Goal: Information Seeking & Learning: Learn about a topic

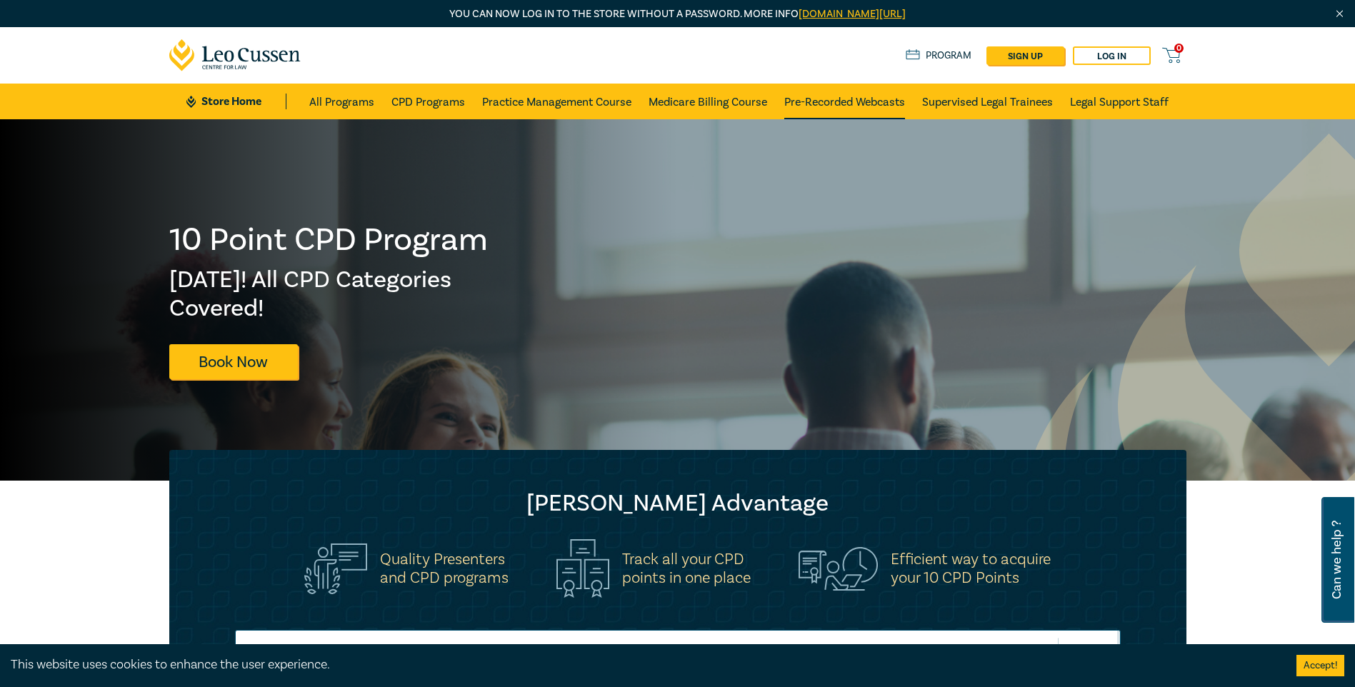
click at [863, 98] on link "Pre-Recorded Webcasts" at bounding box center [844, 102] width 121 height 36
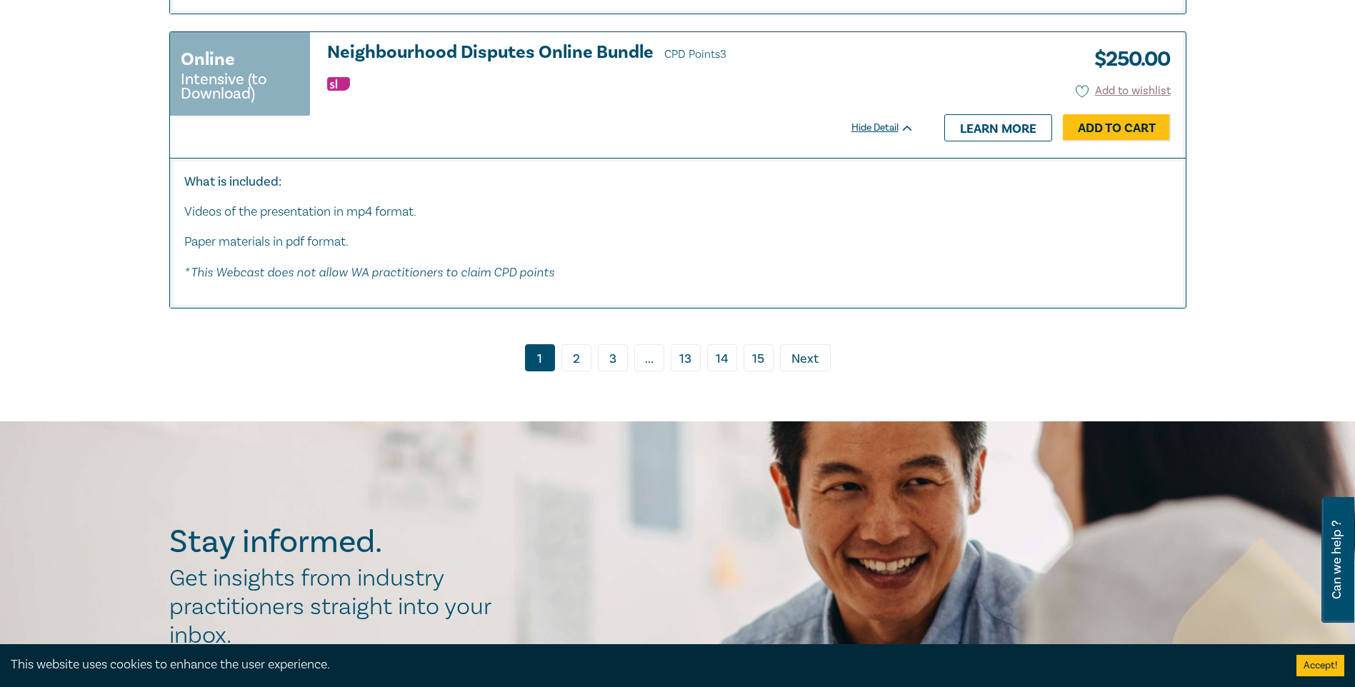
scroll to position [7713, 0]
click at [576, 369] on link "2" at bounding box center [576, 357] width 30 height 27
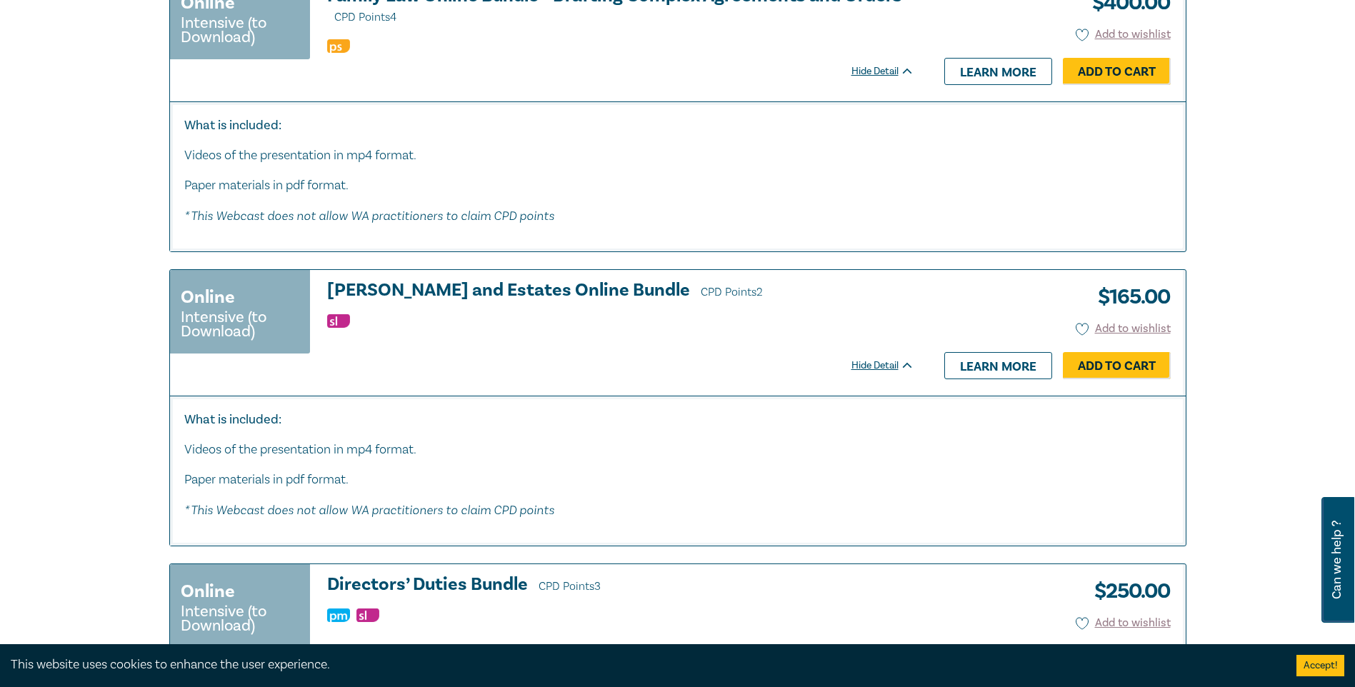
scroll to position [2928, 0]
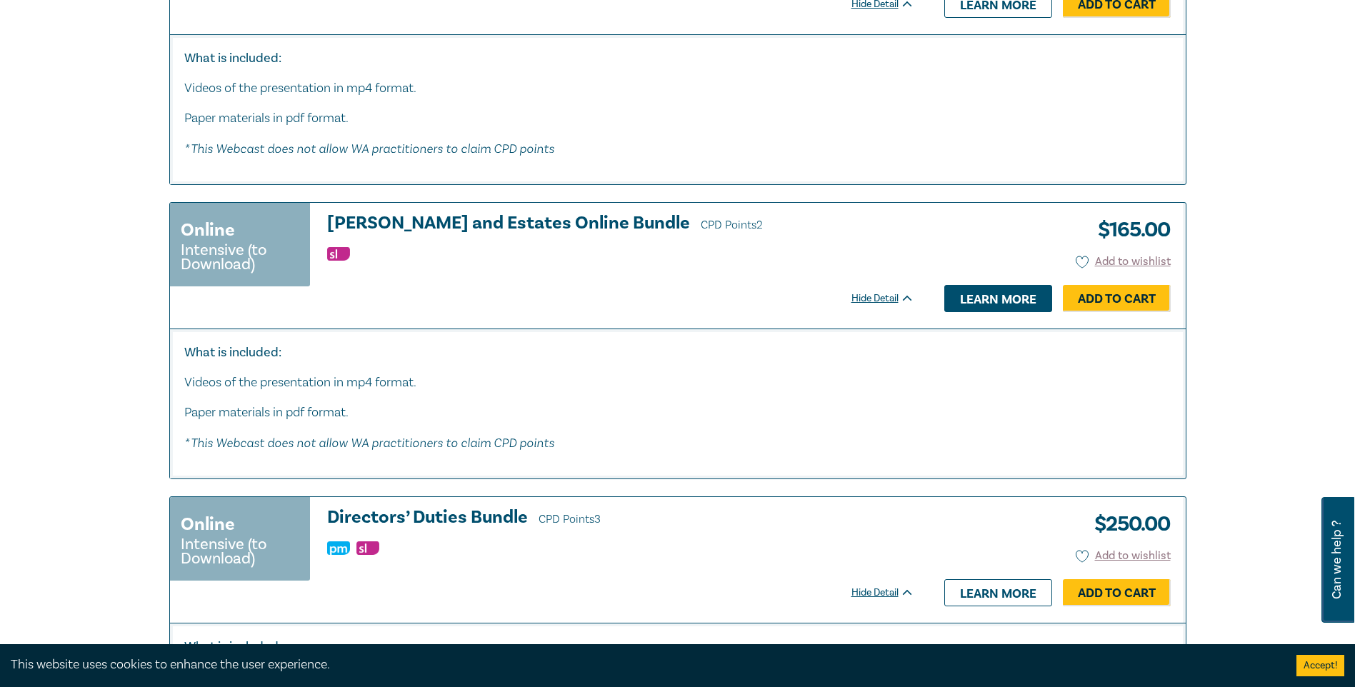
click at [979, 286] on link "Learn more" at bounding box center [998, 298] width 108 height 27
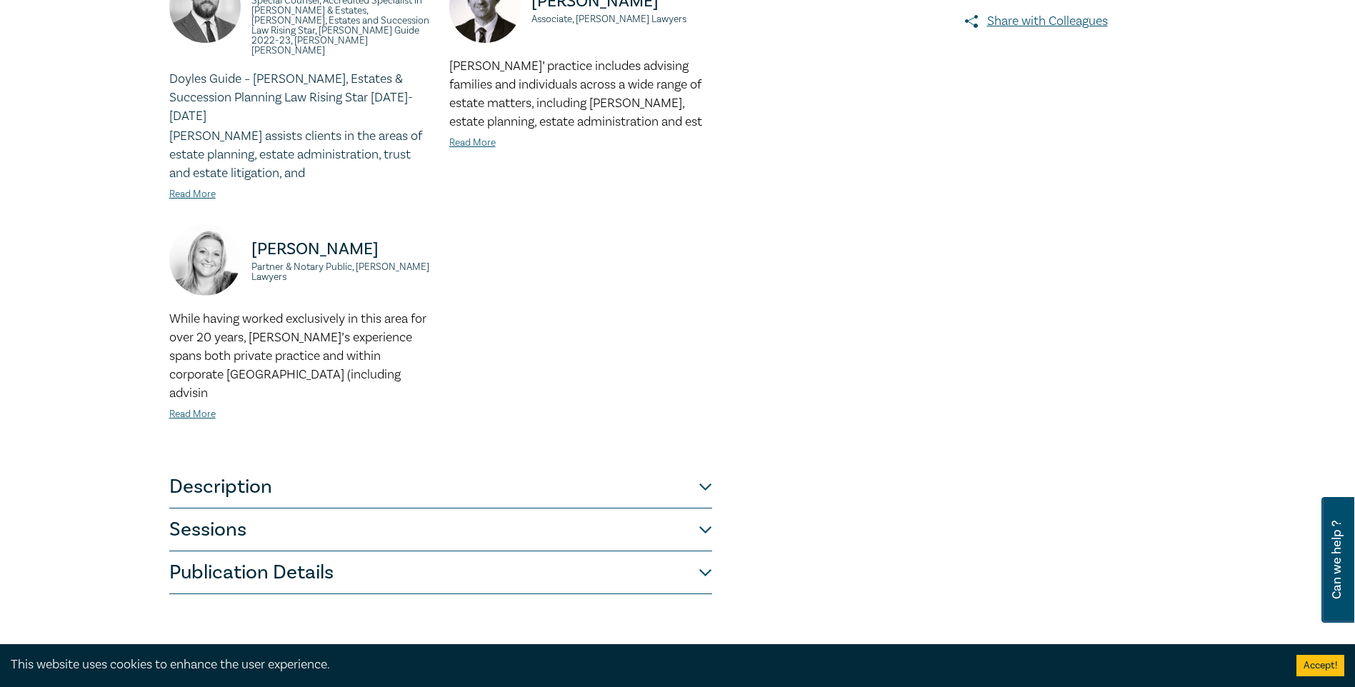
scroll to position [500, 0]
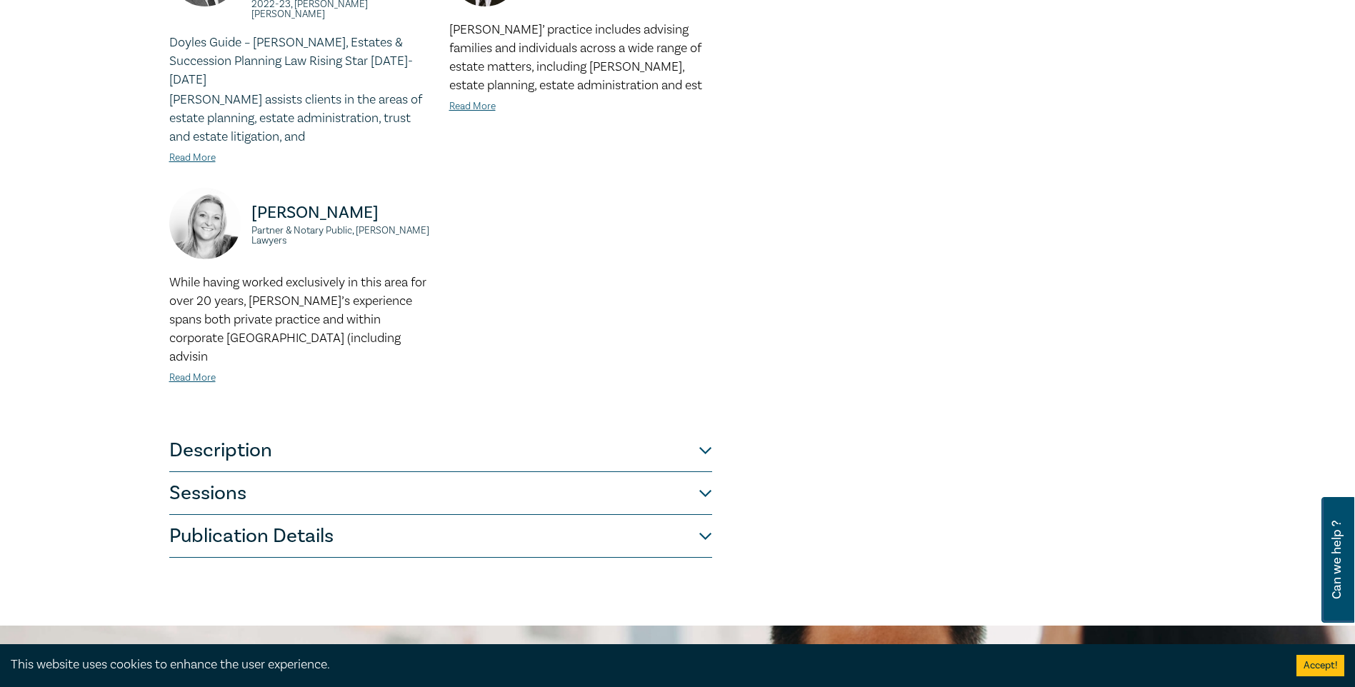
click at [220, 429] on button "Description" at bounding box center [440, 450] width 543 height 43
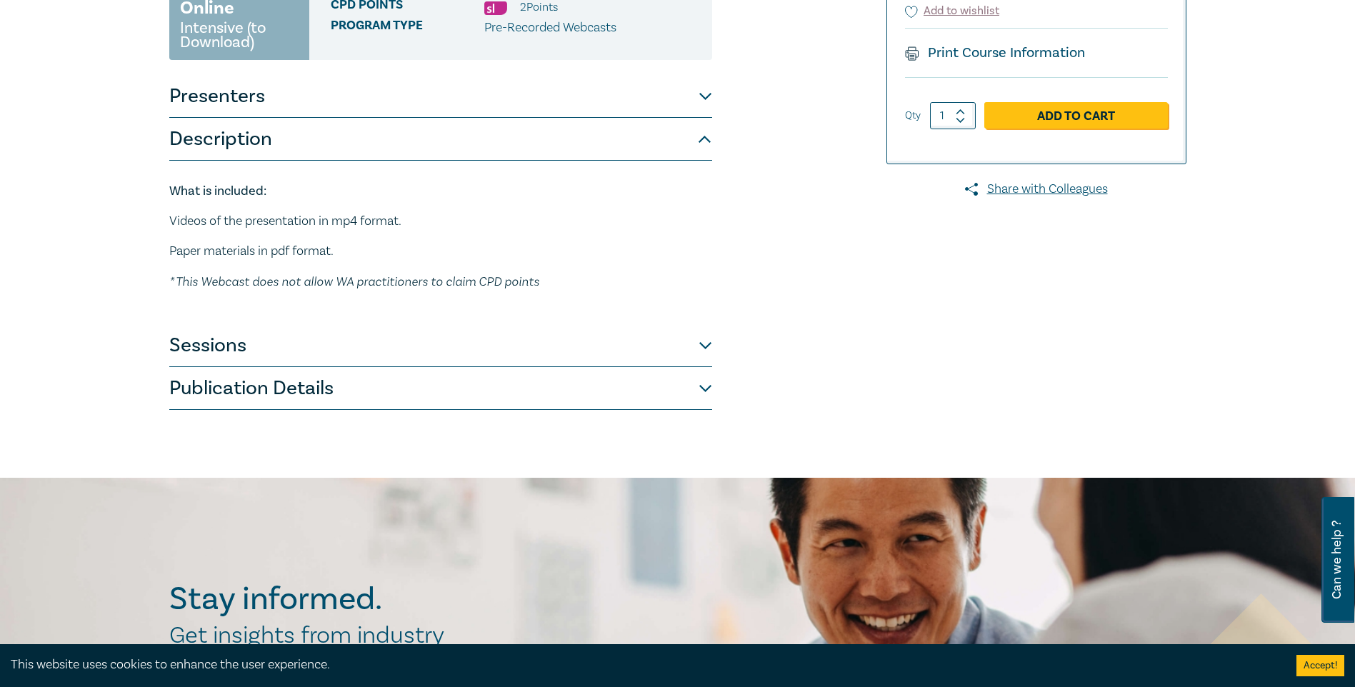
scroll to position [280, 0]
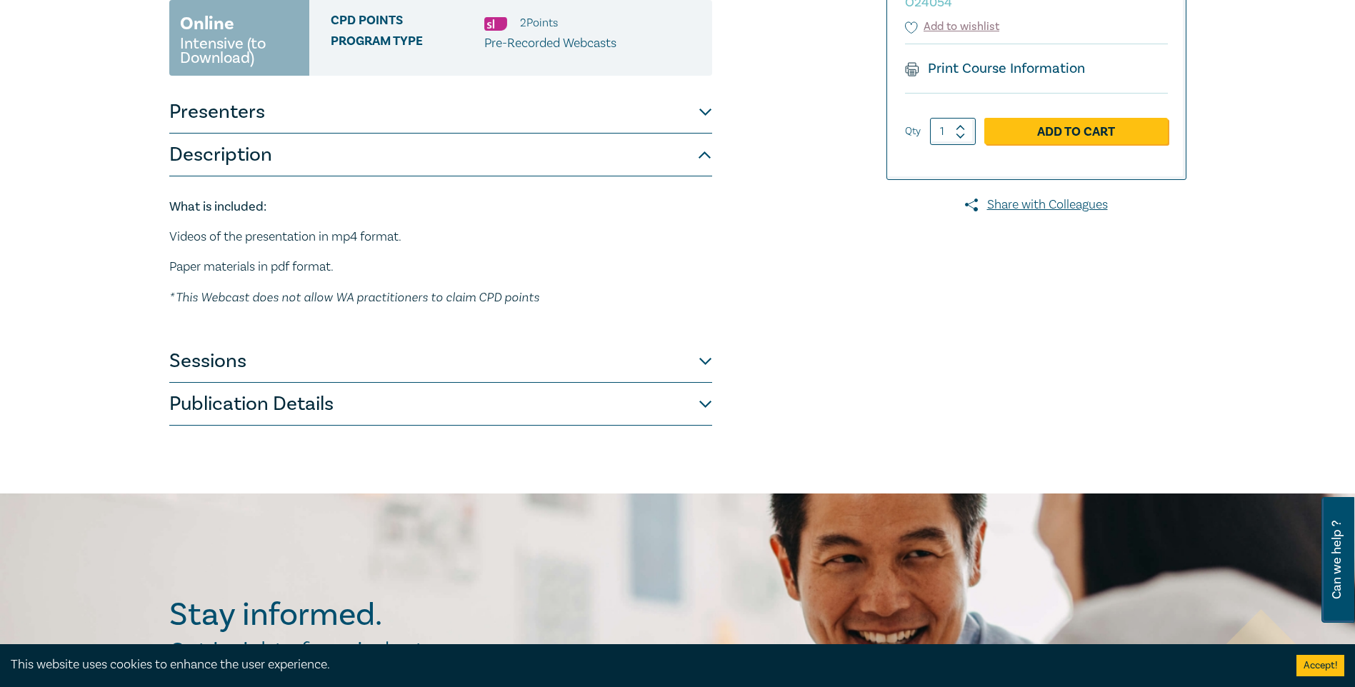
click at [201, 340] on button "Sessions" at bounding box center [440, 361] width 543 height 43
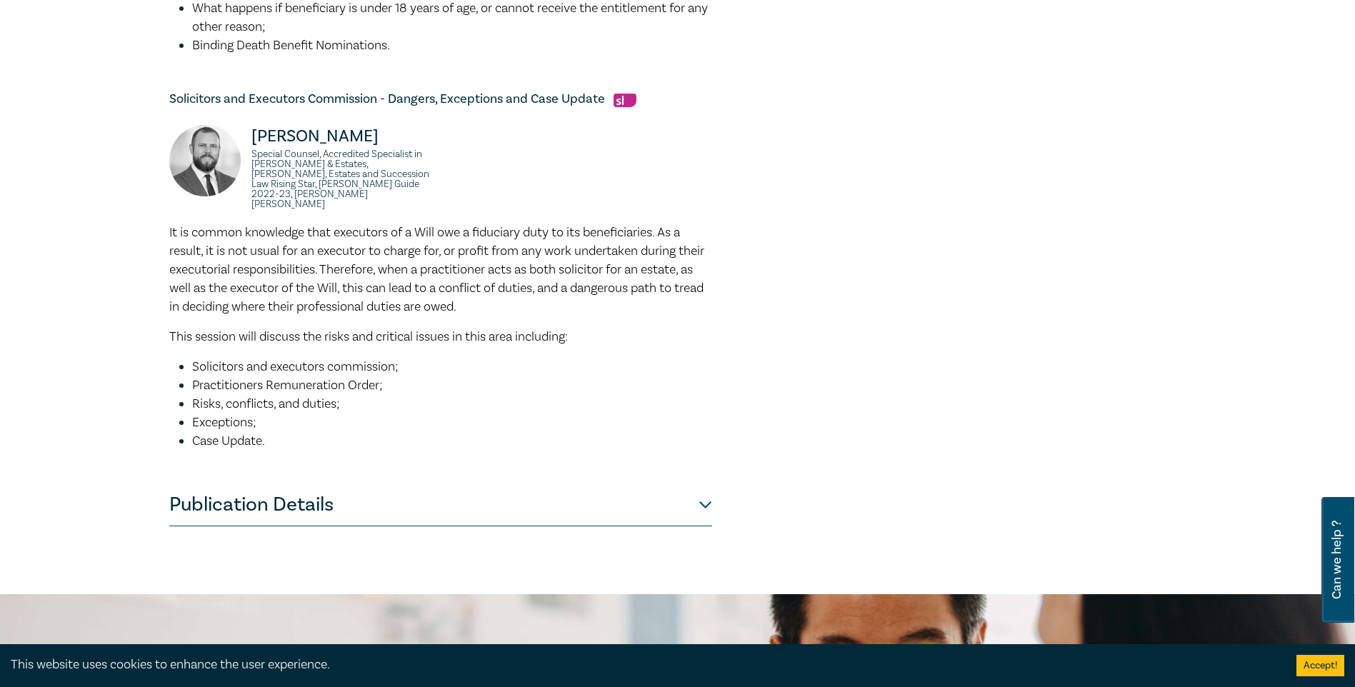
scroll to position [851, 0]
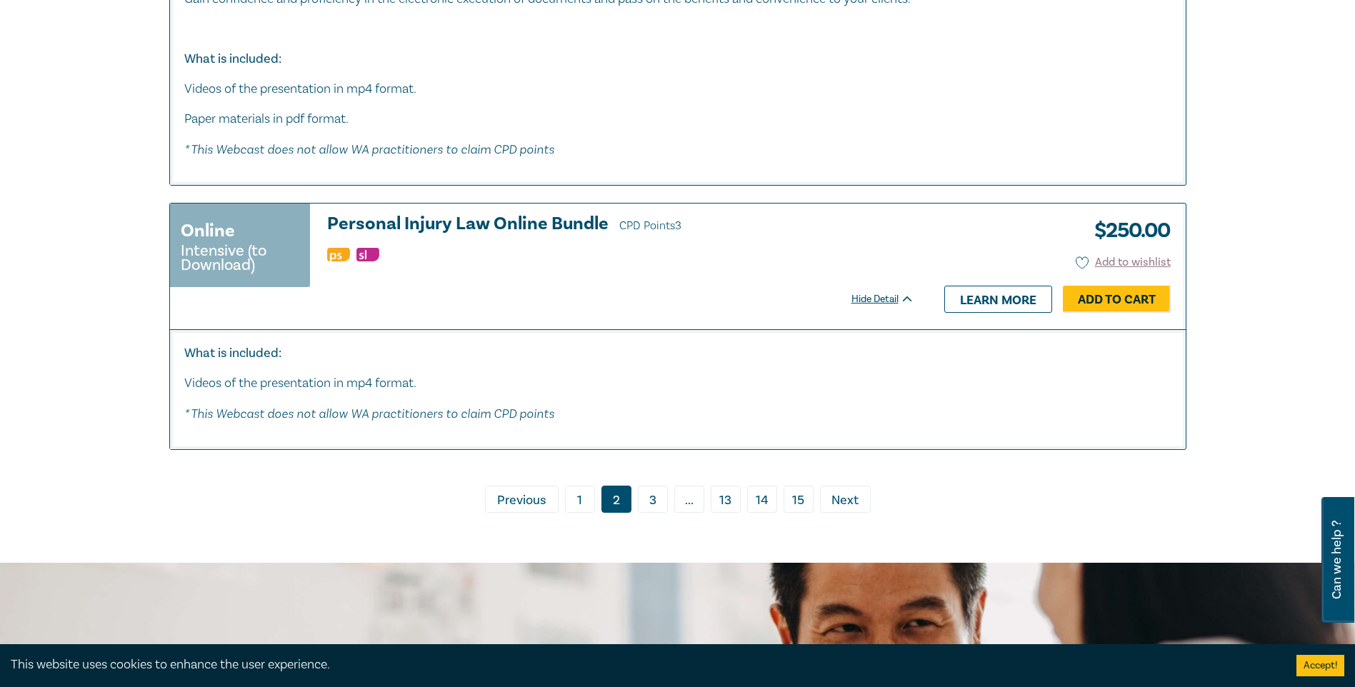
scroll to position [6333, 0]
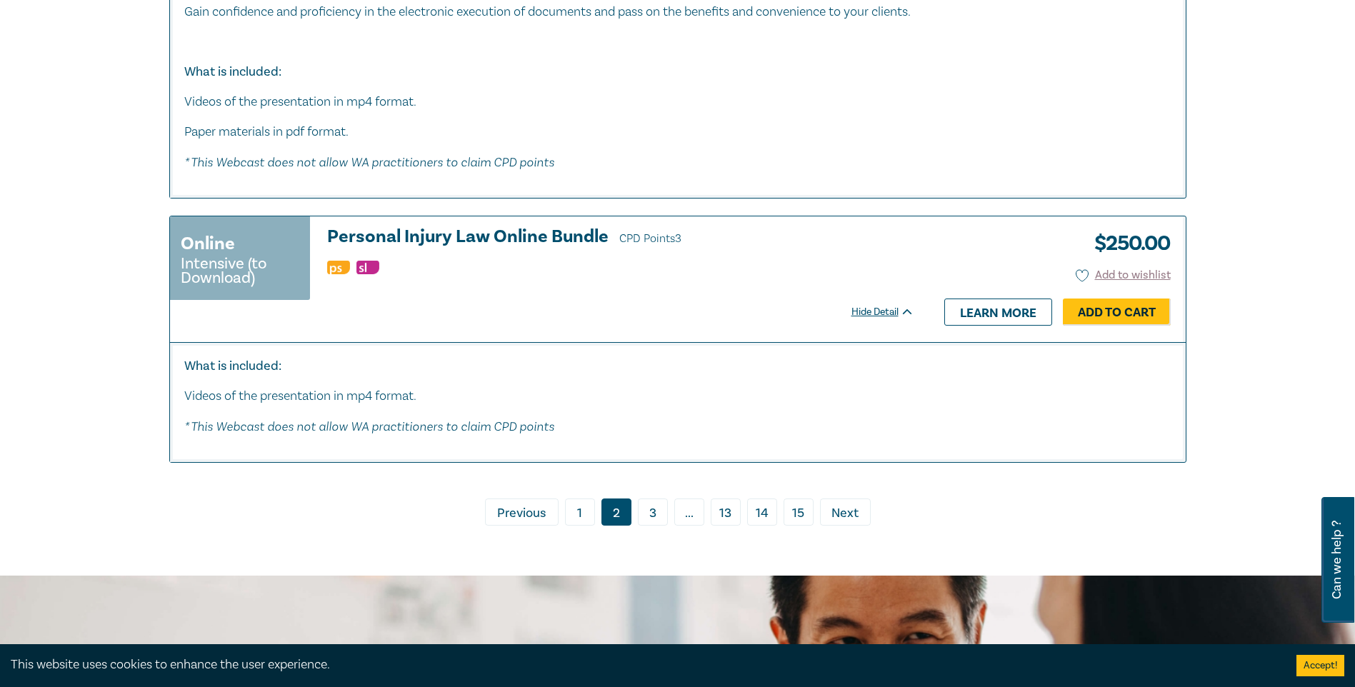
click at [656, 503] on link "3" at bounding box center [653, 511] width 30 height 27
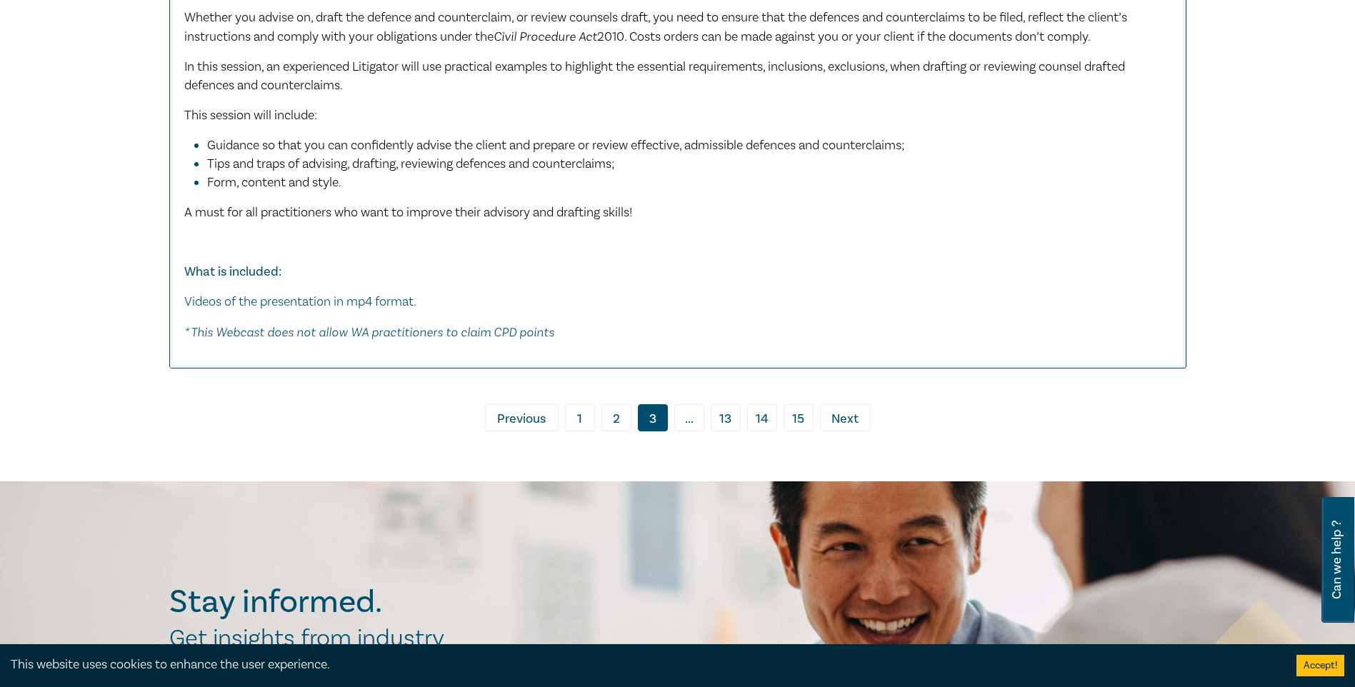
scroll to position [8713, 0]
click at [853, 421] on span "Next" at bounding box center [844, 418] width 27 height 19
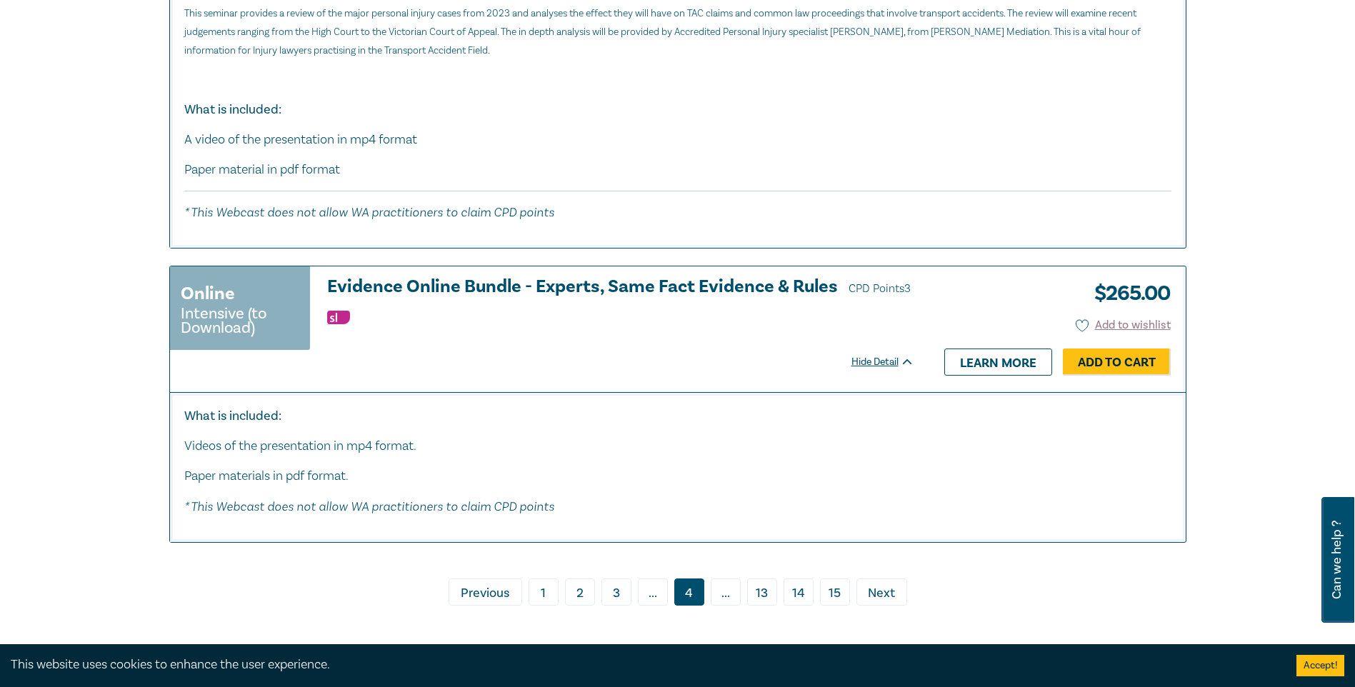
scroll to position [6999, 0]
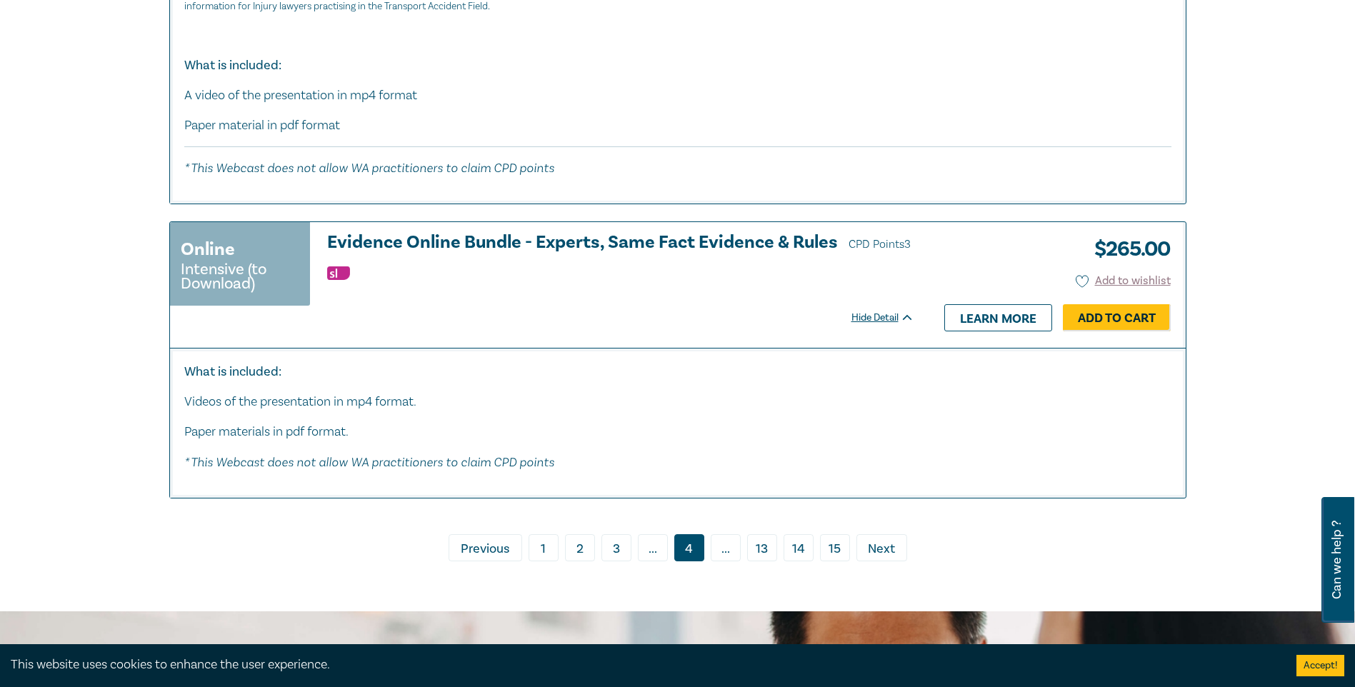
click at [893, 540] on span "Next" at bounding box center [881, 549] width 27 height 19
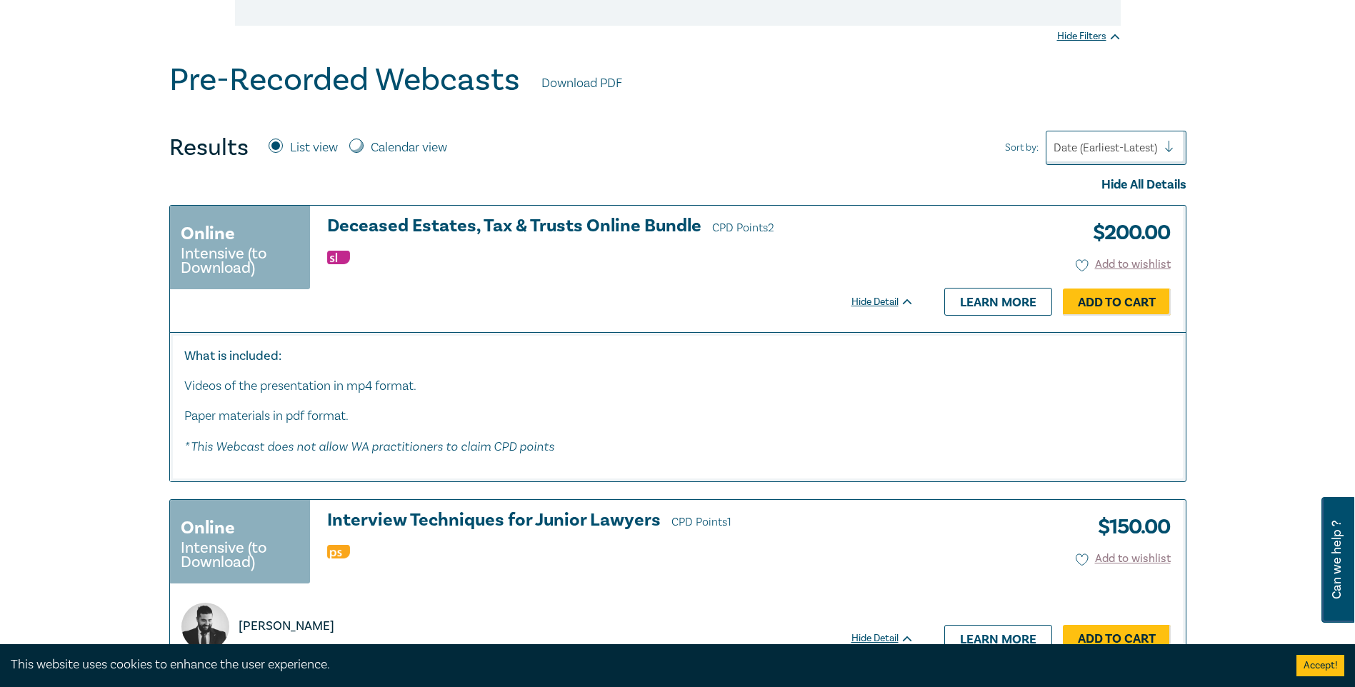
scroll to position [428, 0]
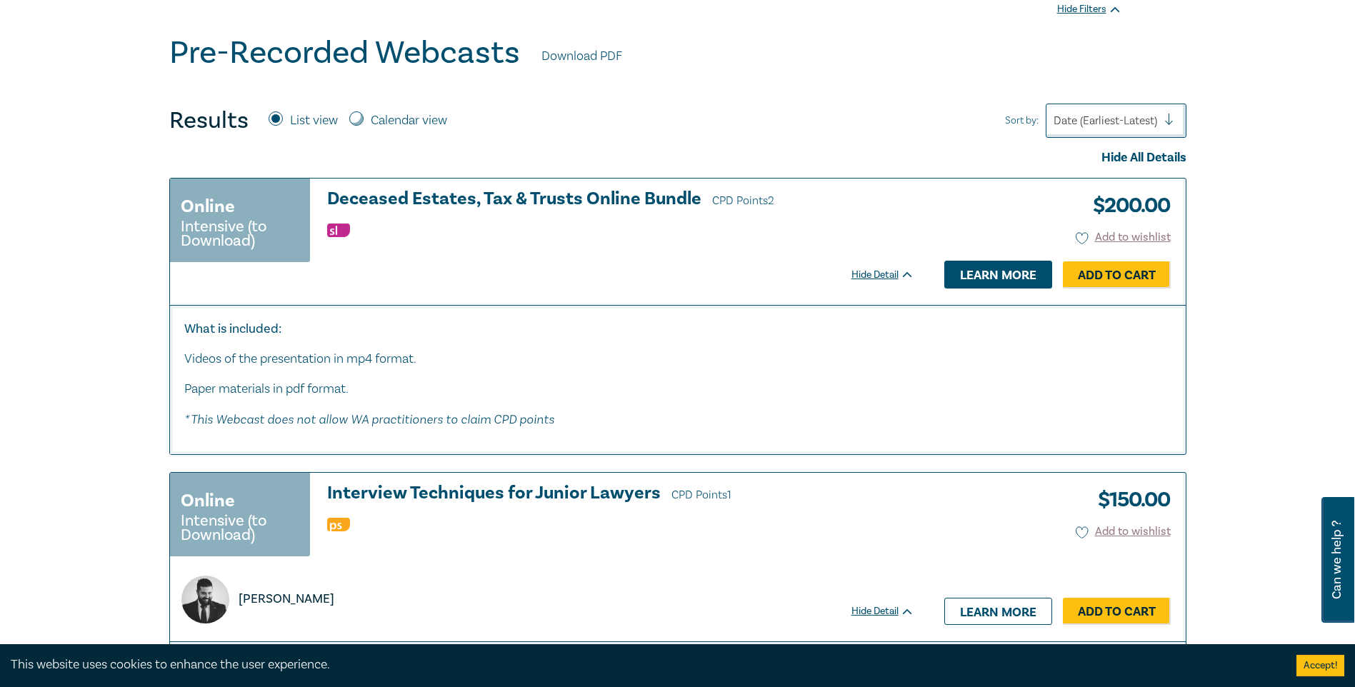
click at [1005, 279] on link "Learn more" at bounding box center [998, 274] width 108 height 27
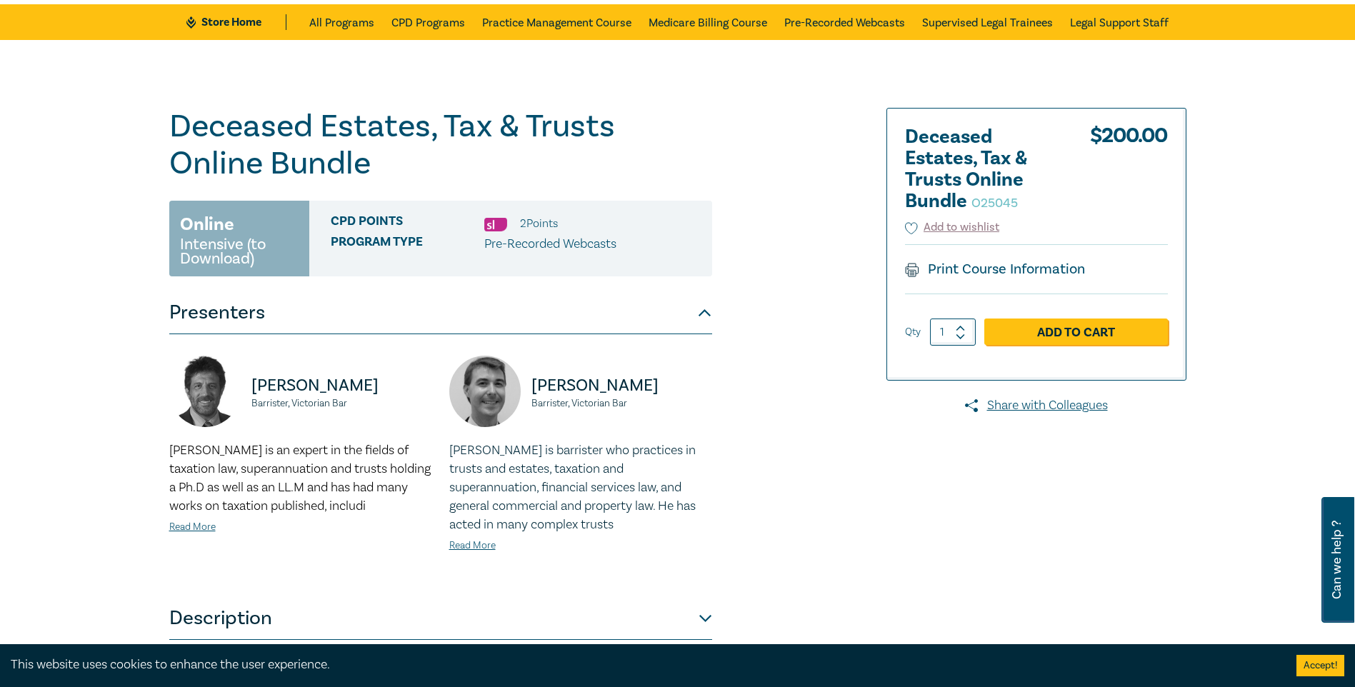
scroll to position [286, 0]
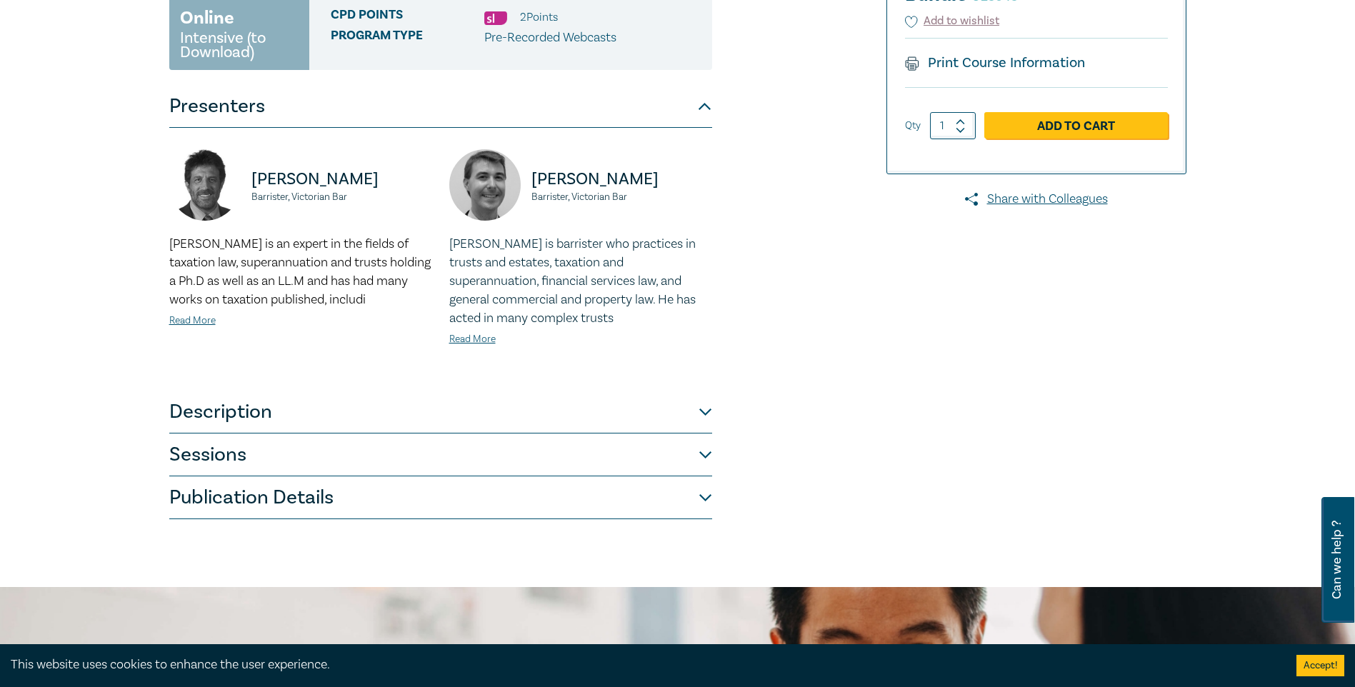
click at [211, 455] on button "Sessions" at bounding box center [440, 454] width 543 height 43
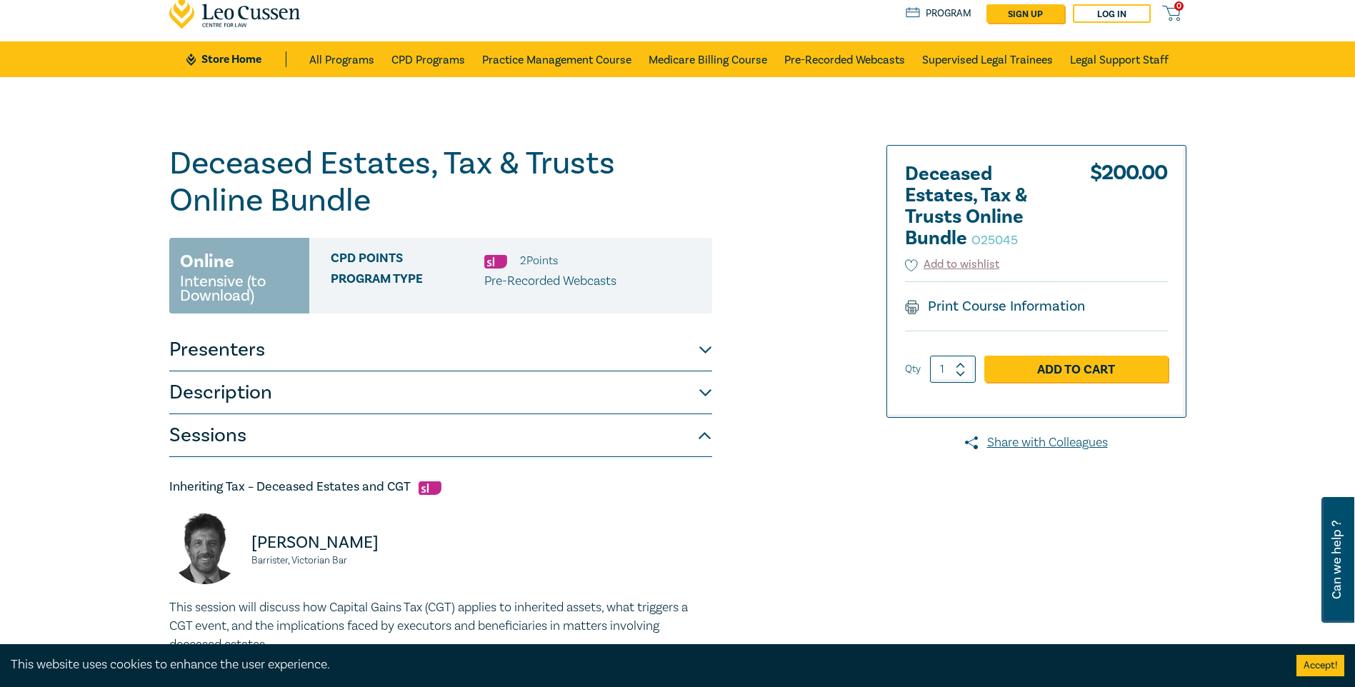
scroll to position [0, 0]
